Goal: Transaction & Acquisition: Purchase product/service

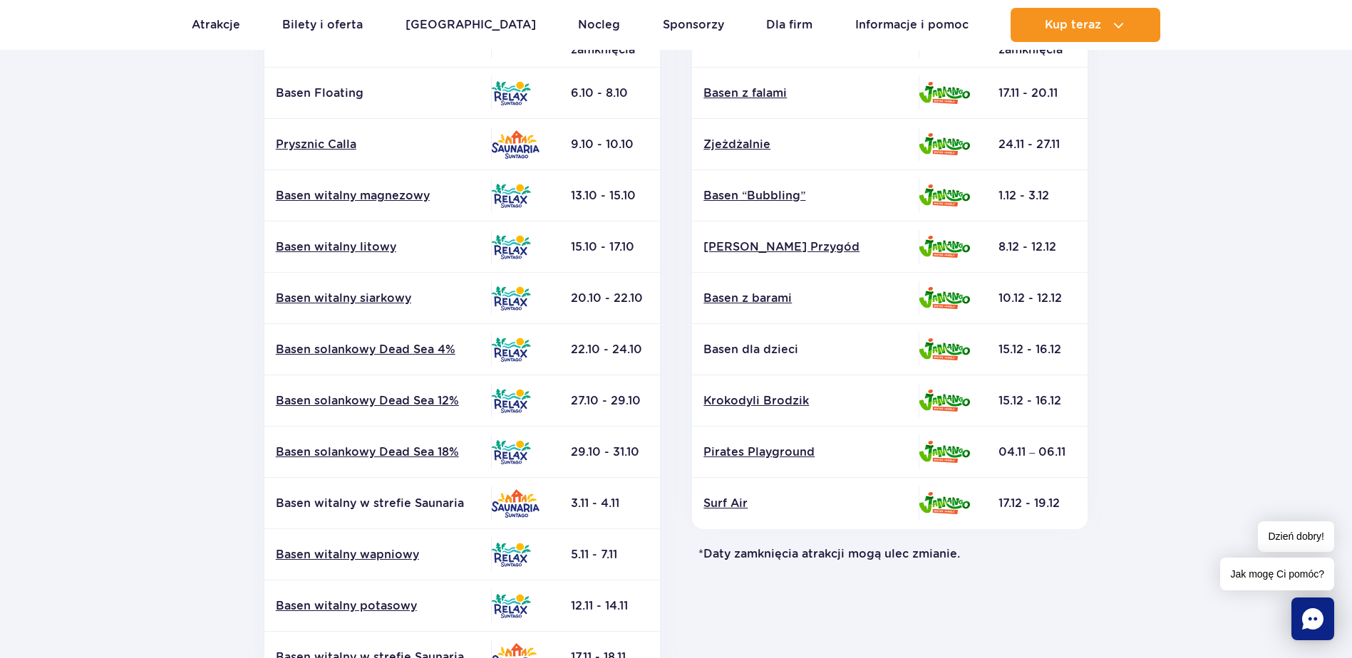
scroll to position [214, 0]
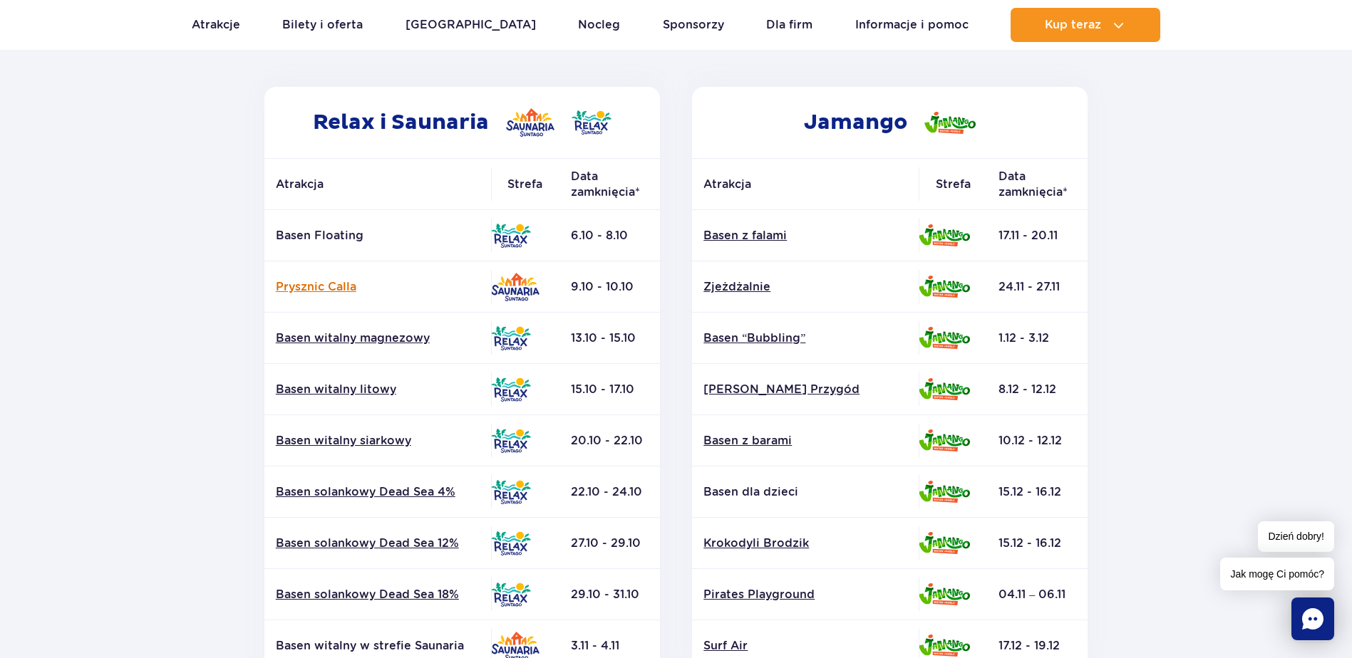
click at [329, 289] on link "Prysznic Calla" at bounding box center [378, 287] width 204 height 16
click at [309, 230] on p "Basen Floating" at bounding box center [378, 236] width 204 height 16
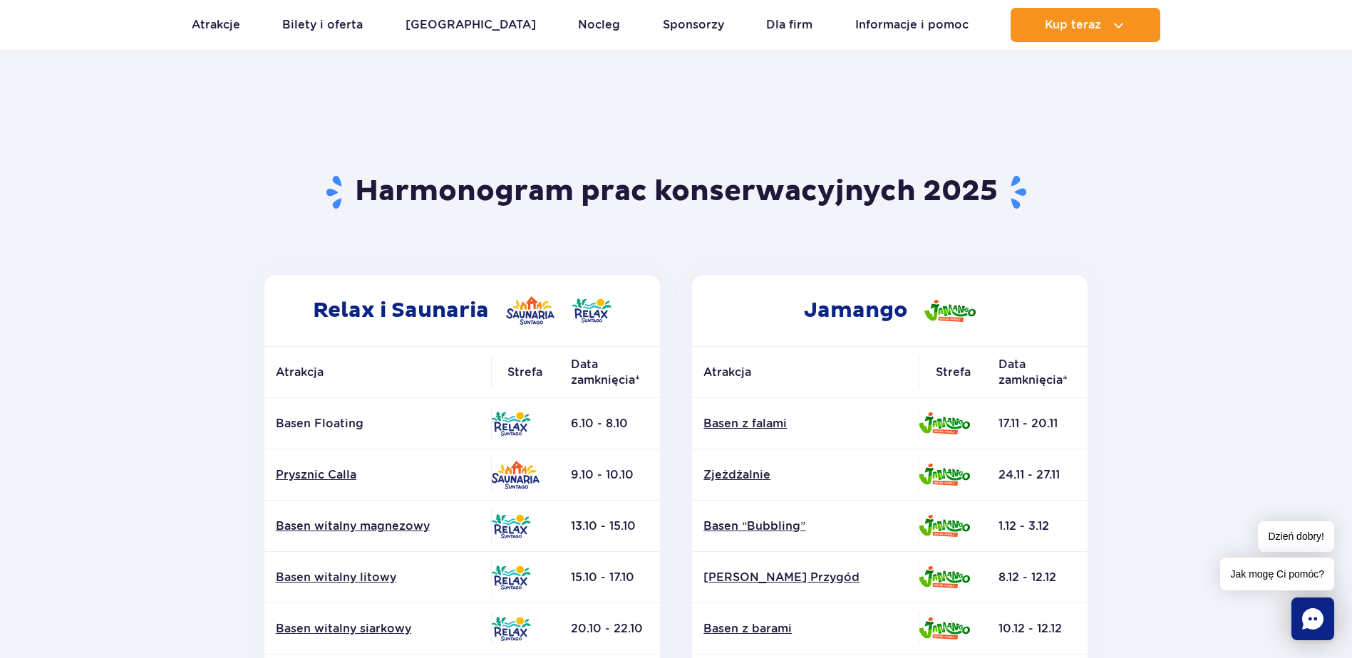
scroll to position [0, 0]
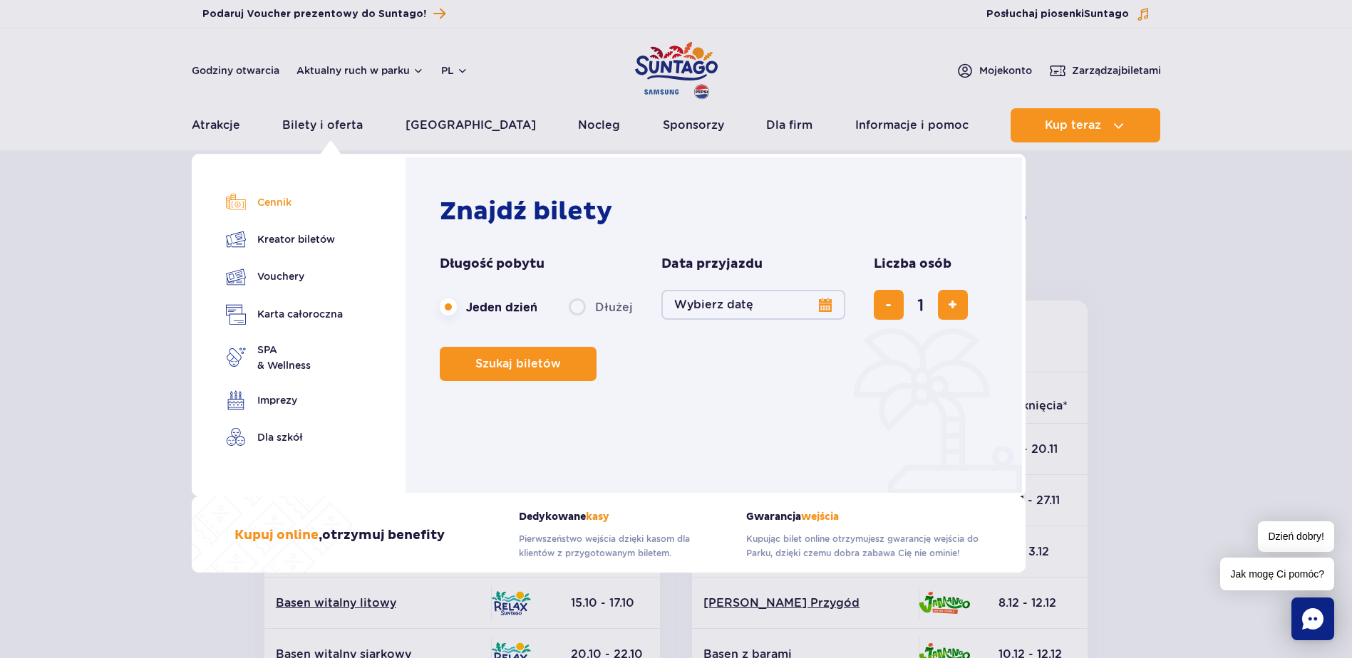
click at [273, 203] on link "Cennik" at bounding box center [284, 202] width 117 height 20
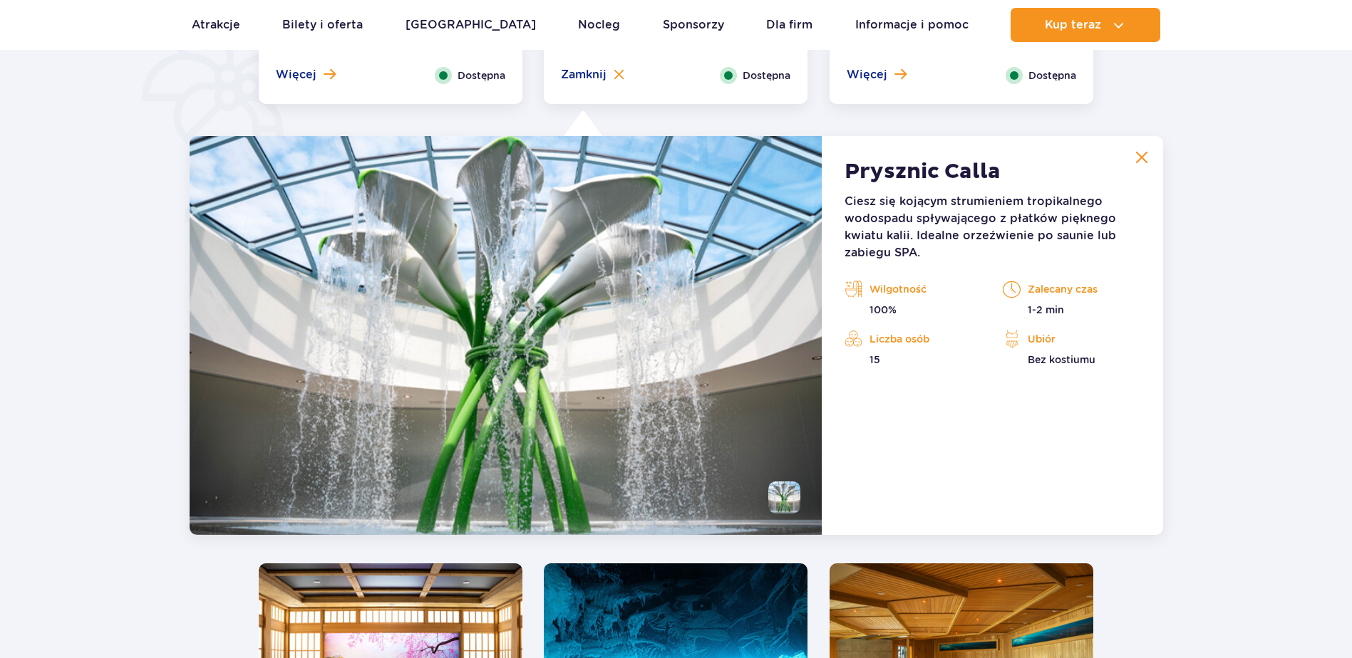
scroll to position [1194, 0]
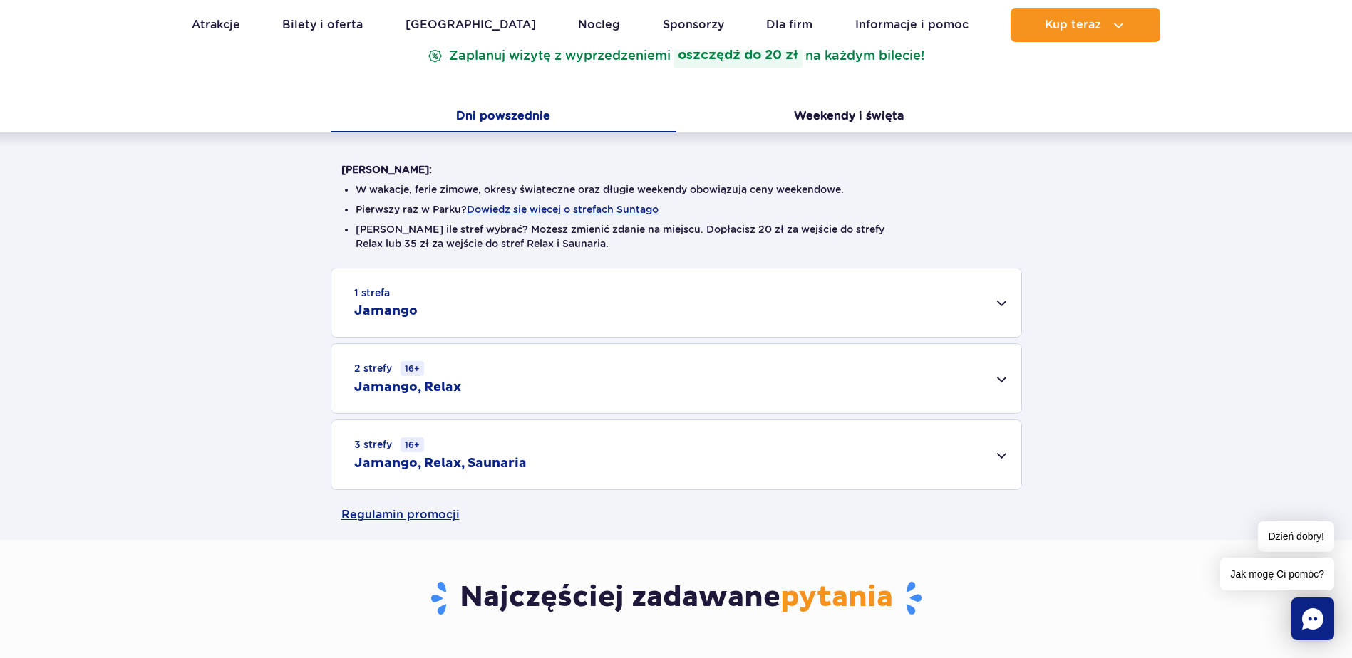
scroll to position [285, 0]
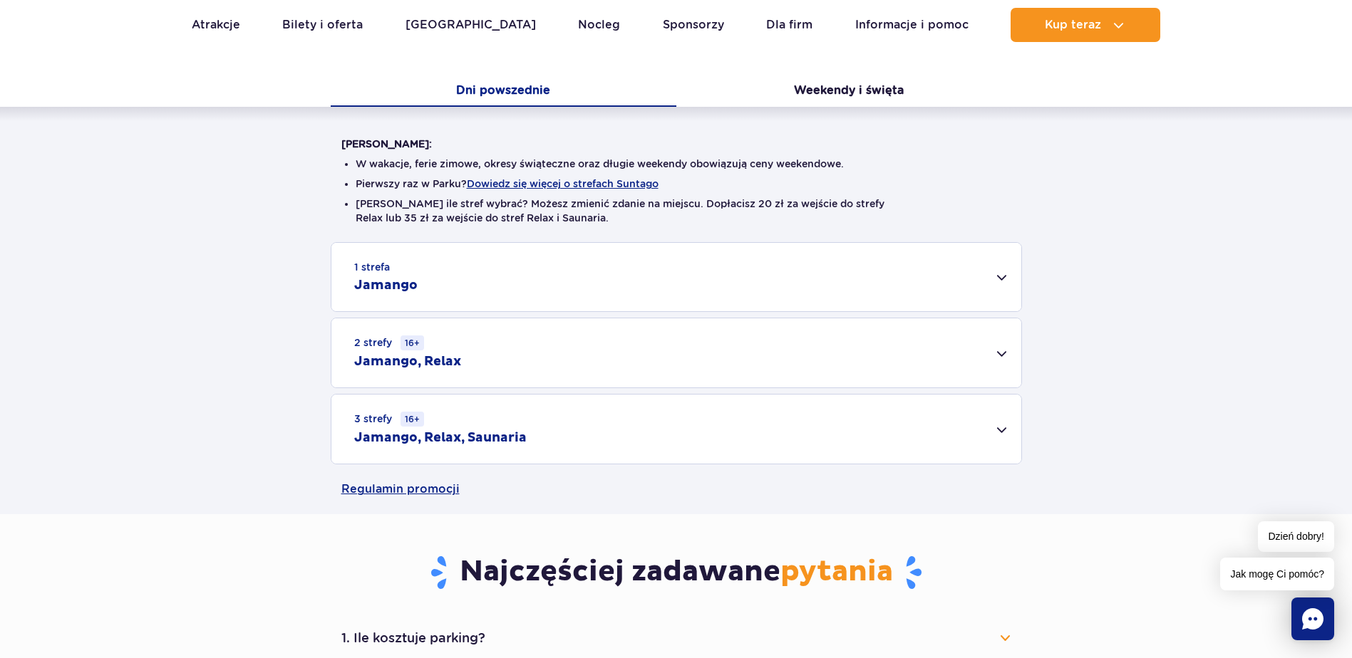
click at [557, 450] on div "3 strefy 16+ Jamango, Relax, Saunaria" at bounding box center [676, 429] width 690 height 69
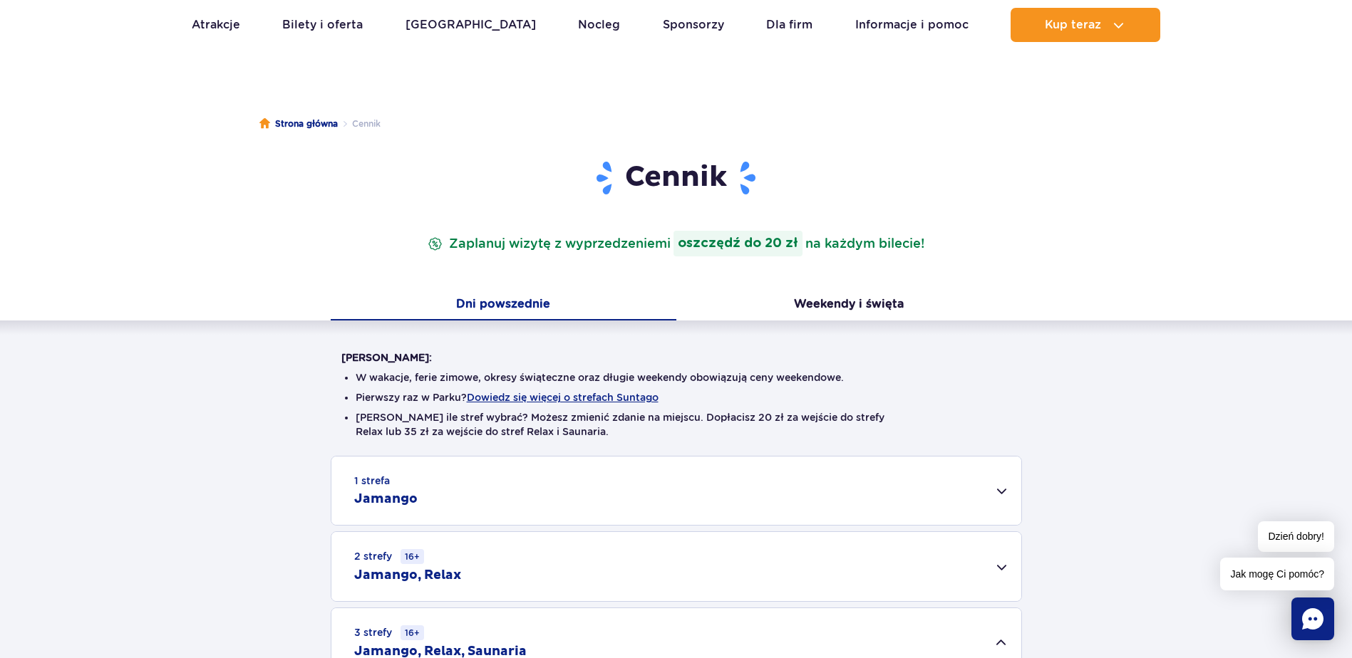
scroll to position [0, 0]
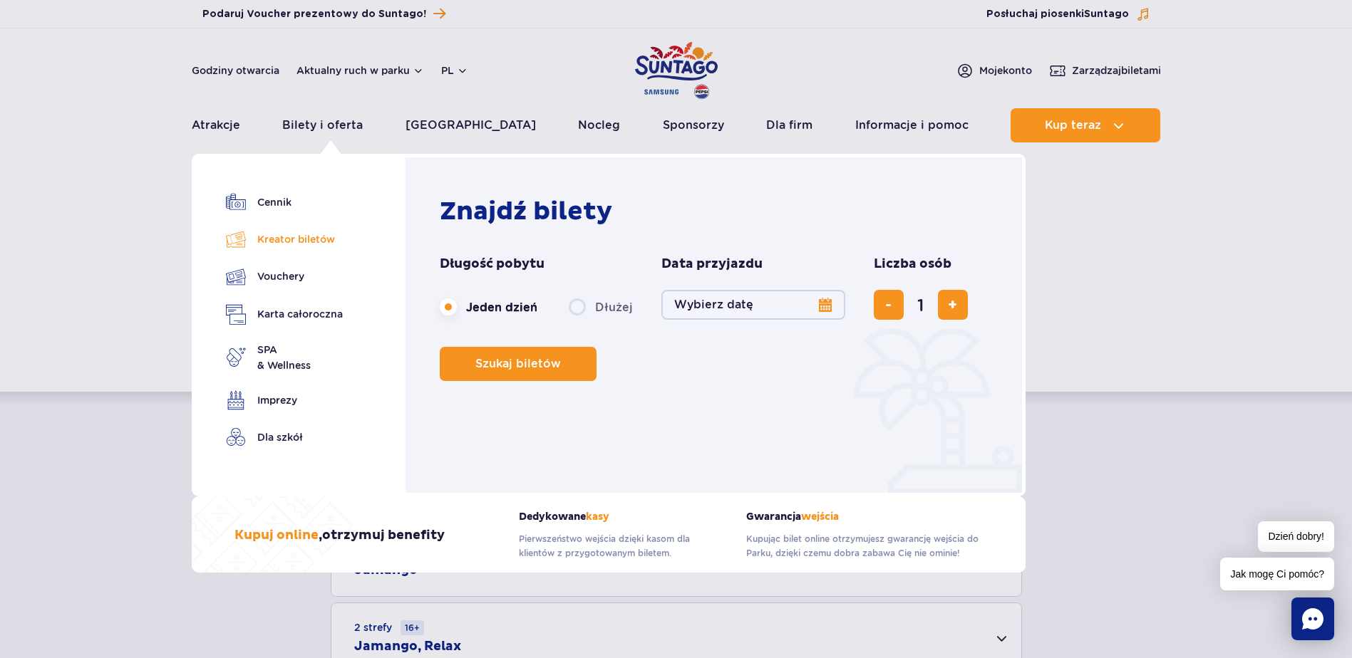
click at [304, 232] on link "Kreator biletów" at bounding box center [284, 239] width 117 height 20
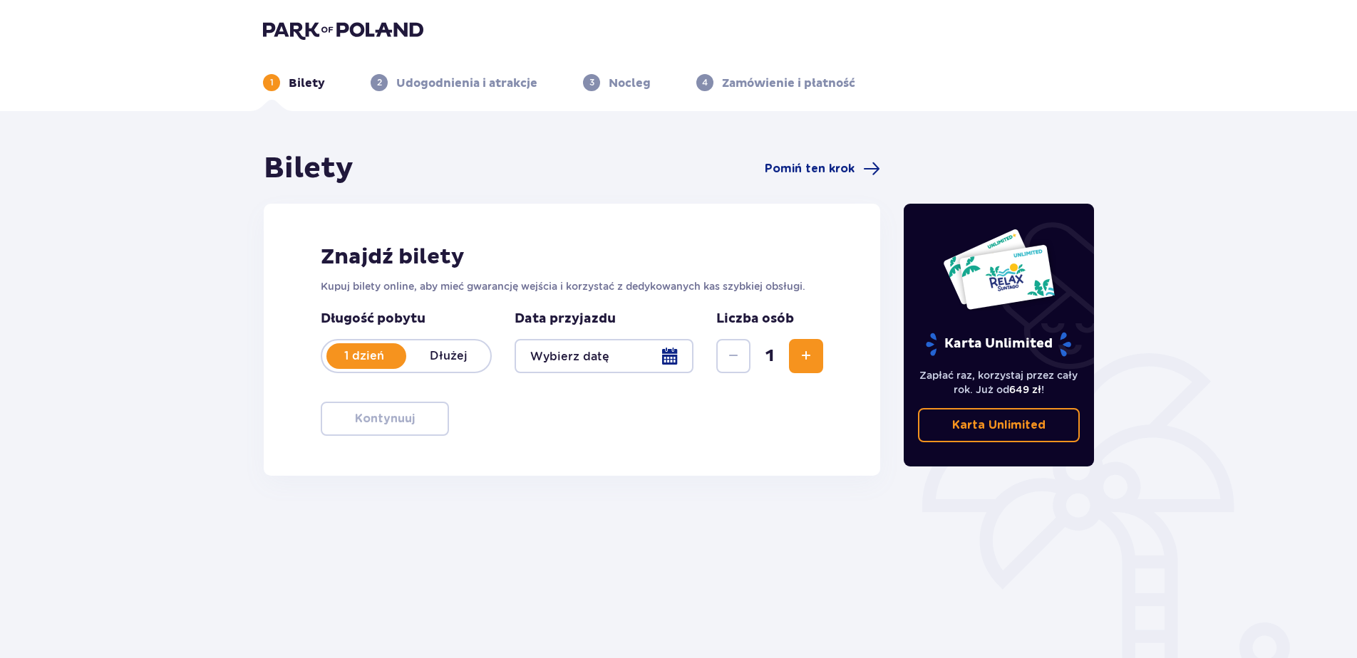
click at [596, 366] on div at bounding box center [604, 356] width 179 height 34
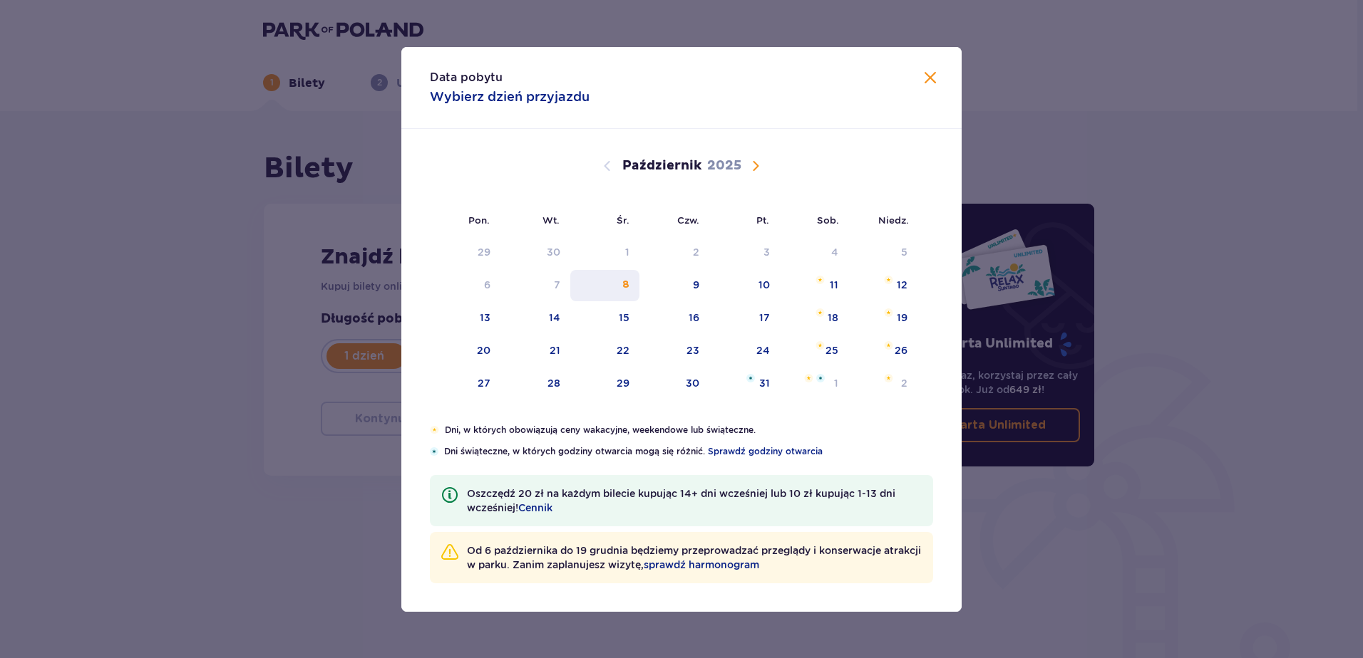
click at [627, 289] on div "8" at bounding box center [625, 285] width 7 height 14
type input "08.10.25"
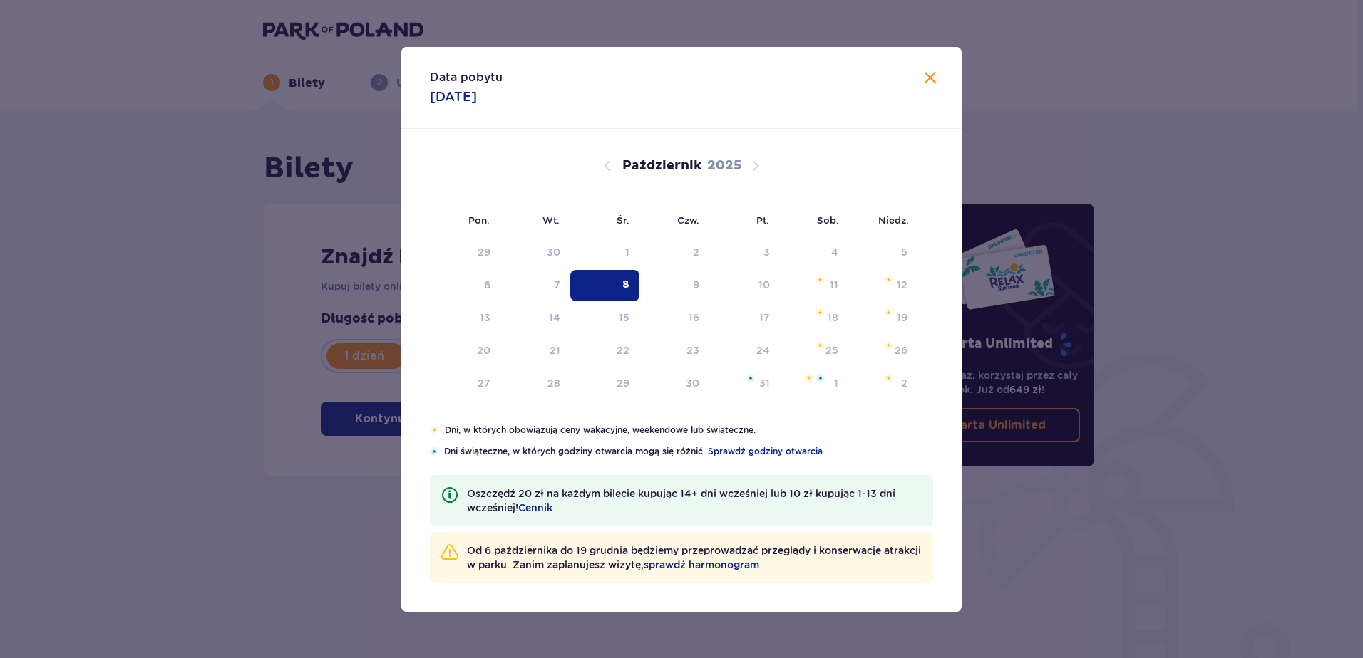
click at [929, 80] on ul "1 Bilety 2 Udogodnienia i atrakcje 3 Nocleg 4 Zamówienie i płatność" at bounding box center [678, 82] width 831 height 17
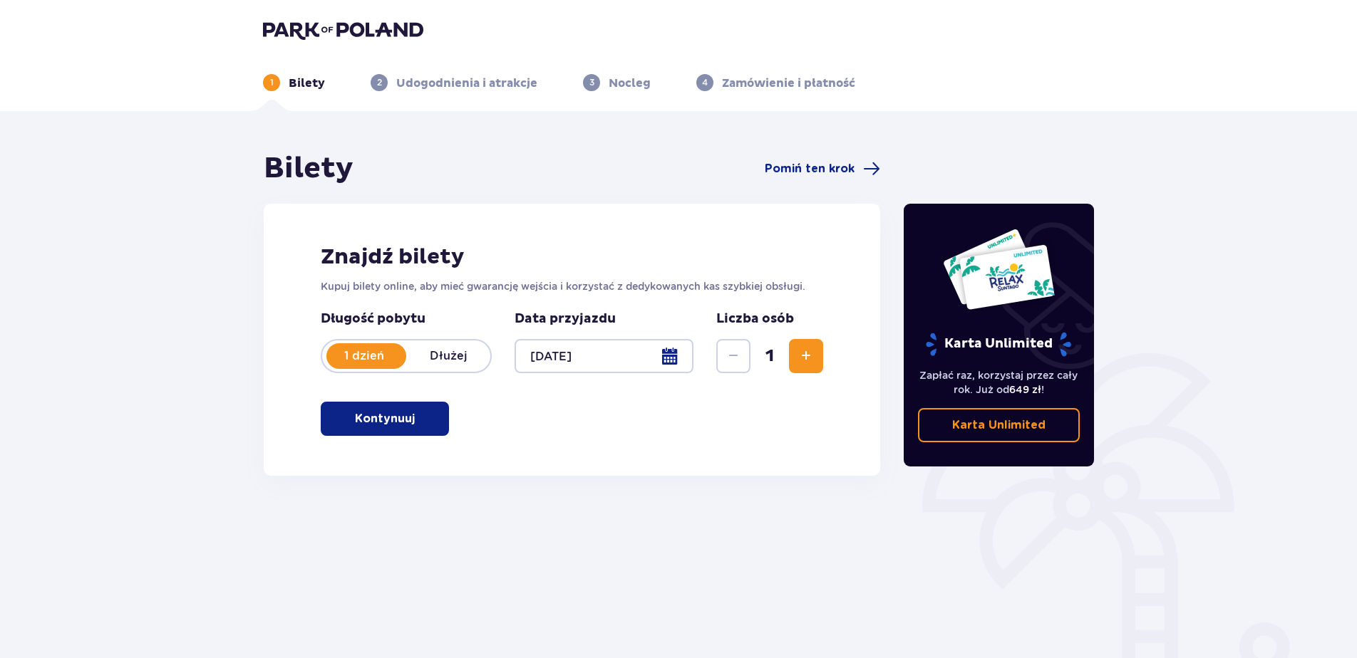
click at [391, 423] on p "Kontynuuj" at bounding box center [385, 419] width 60 height 16
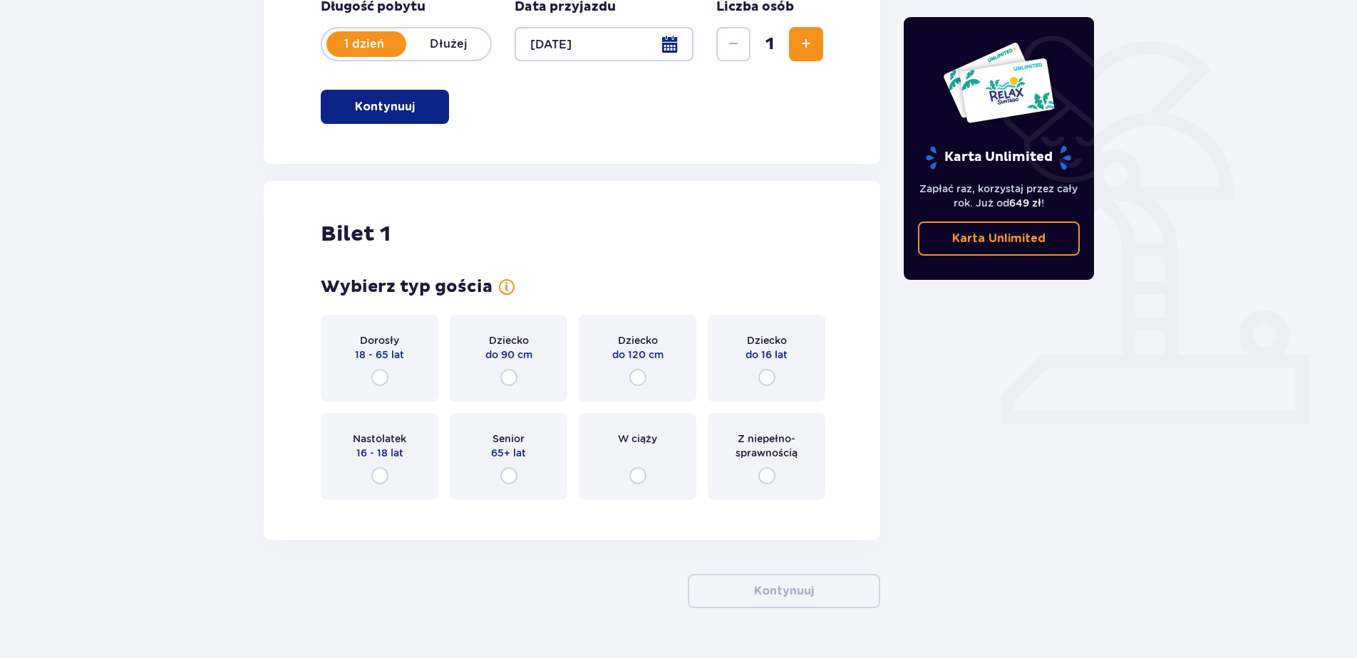
scroll to position [348, 0]
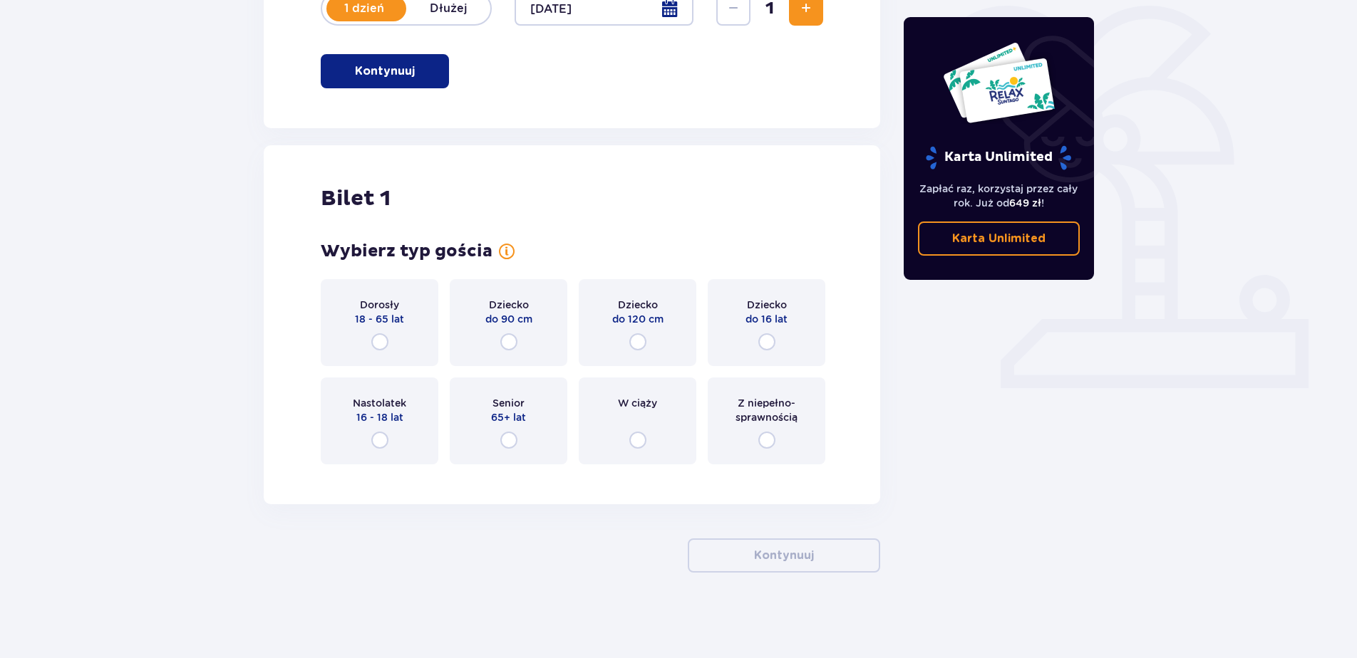
click at [381, 341] on input "radio" at bounding box center [379, 342] width 17 height 17
radio input "true"
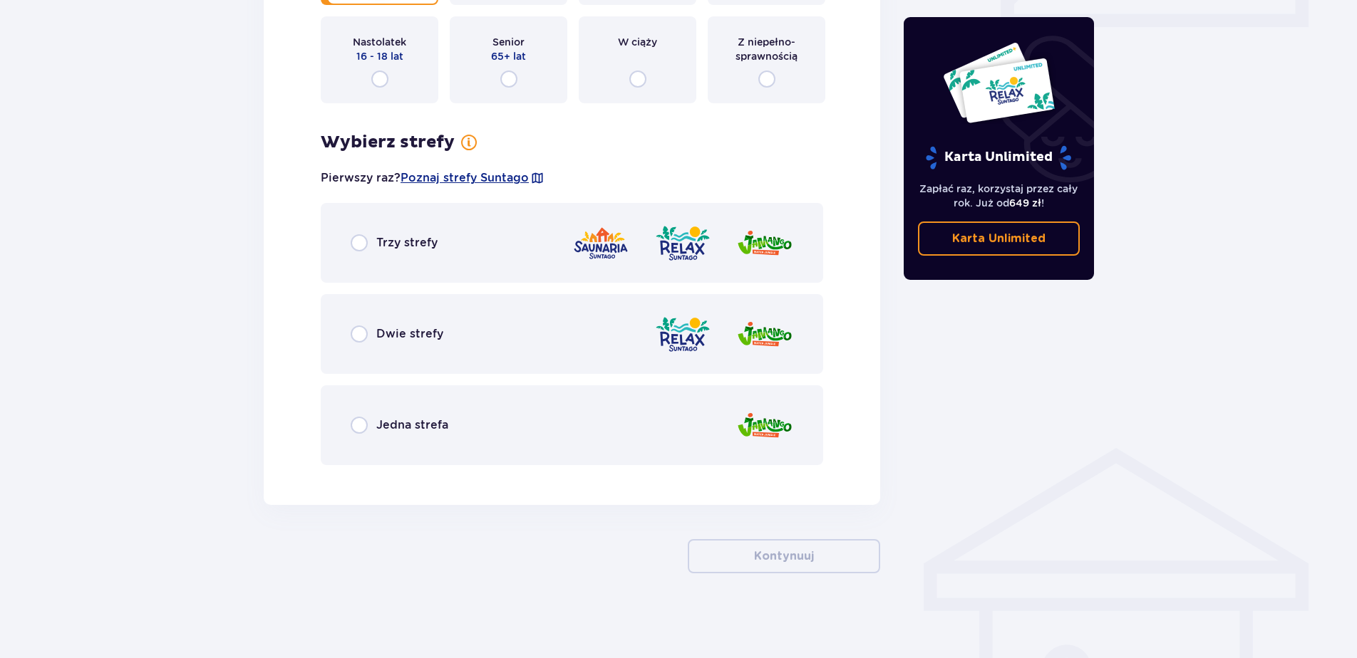
scroll to position [710, 0]
click at [394, 260] on div "Trzy strefy" at bounding box center [572, 242] width 502 height 80
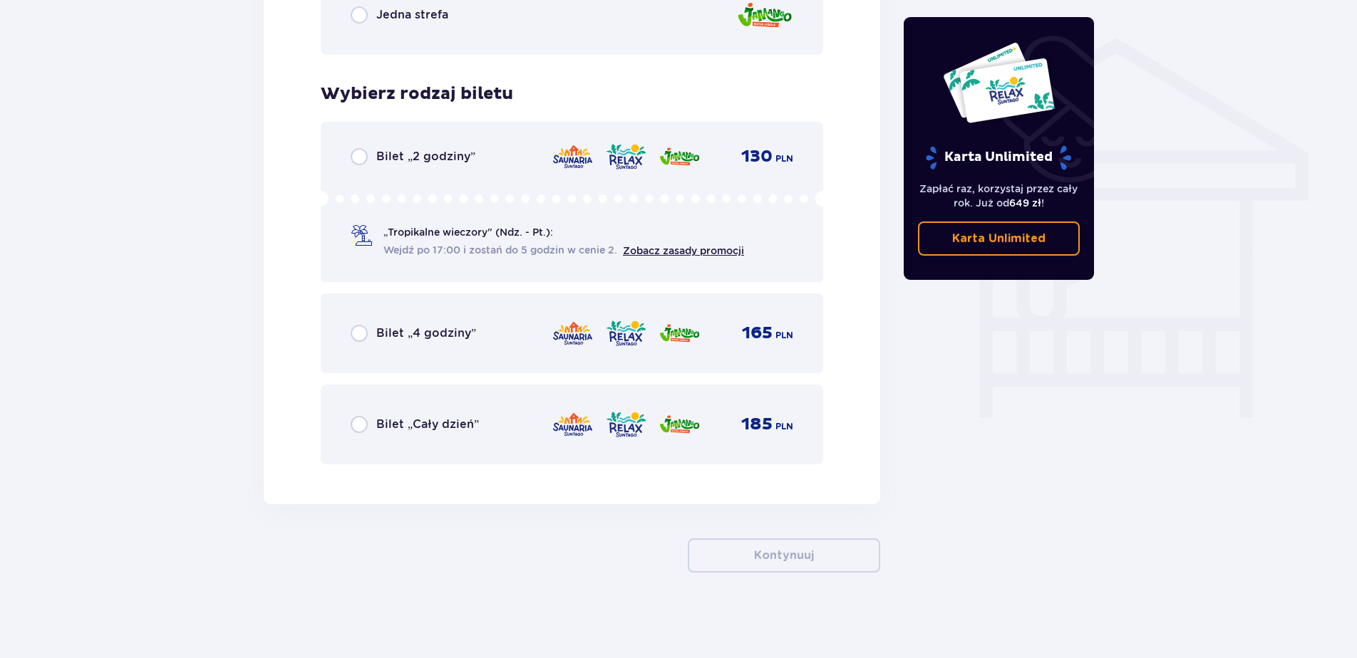
scroll to position [1048, 0]
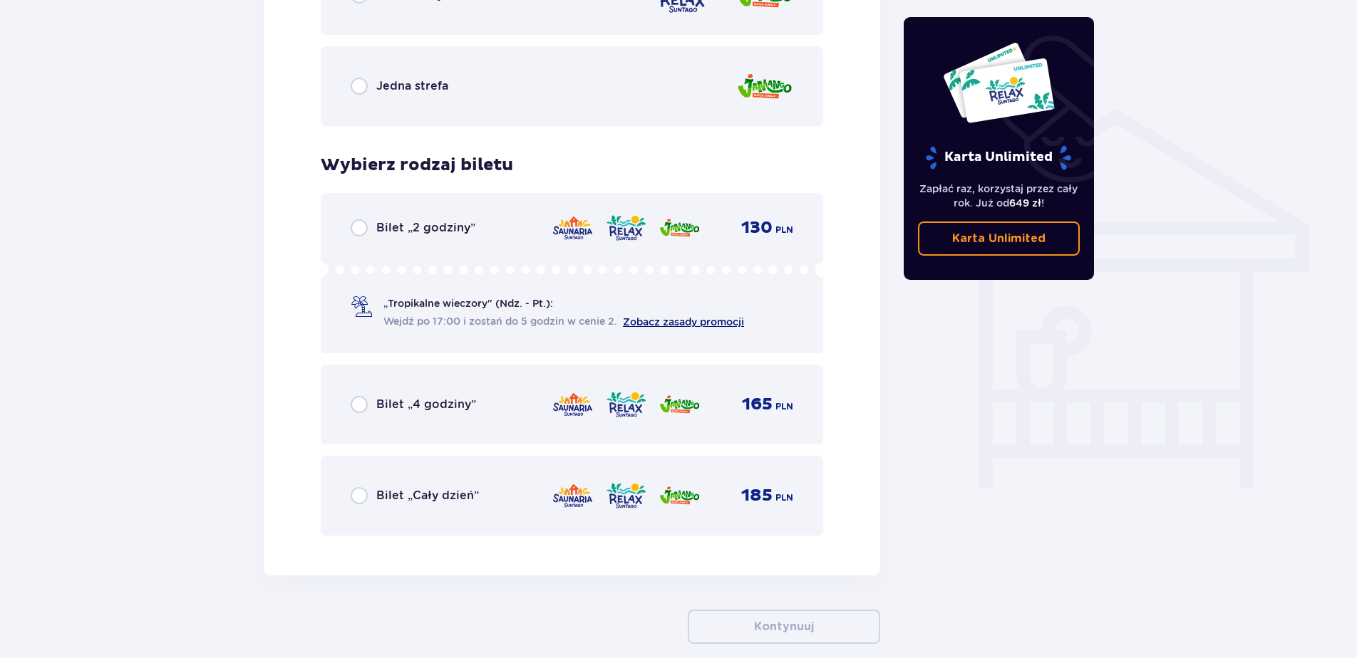
click at [651, 321] on link "Zobacz zasady promocji" at bounding box center [683, 321] width 121 height 11
